Goal: Complete application form: Complete application form

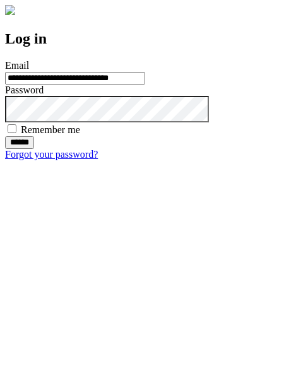
type input "**********"
click at [34, 149] on input "******" at bounding box center [19, 142] width 29 height 13
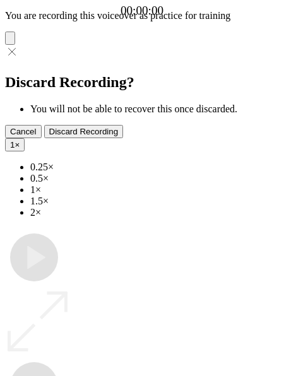
type input "**********"
